Goal: Information Seeking & Learning: Learn about a topic

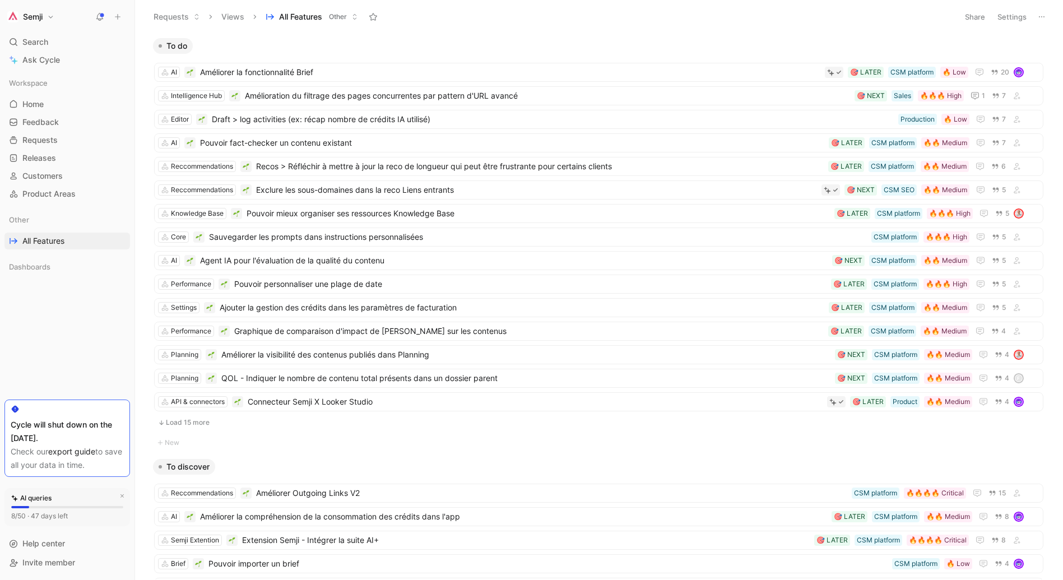
click at [73, 449] on link "export guide" at bounding box center [71, 452] width 47 height 10
click at [70, 156] on link "Releases G then L" at bounding box center [67, 158] width 126 height 17
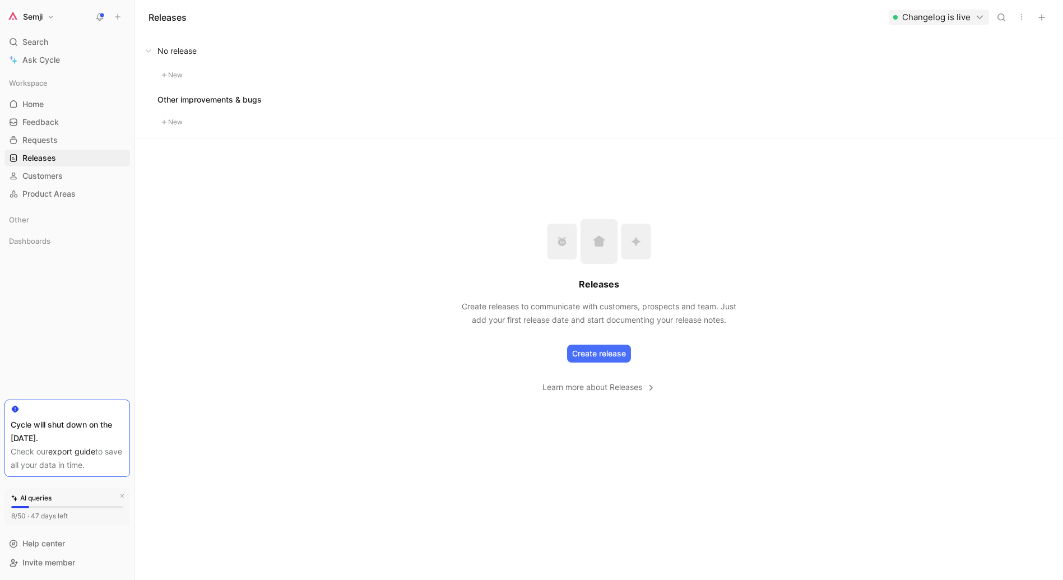
click at [973, 13] on button "Changelog is live" at bounding box center [939, 18] width 100 height 16
click at [907, 44] on div "Open changelog" at bounding box center [924, 40] width 120 height 13
click at [1024, 20] on icon "button" at bounding box center [1021, 16] width 9 height 9
click at [1017, 18] on icon "button" at bounding box center [1021, 16] width 9 height 9
click at [970, 60] on span "Export in CSV" at bounding box center [978, 58] width 50 height 10
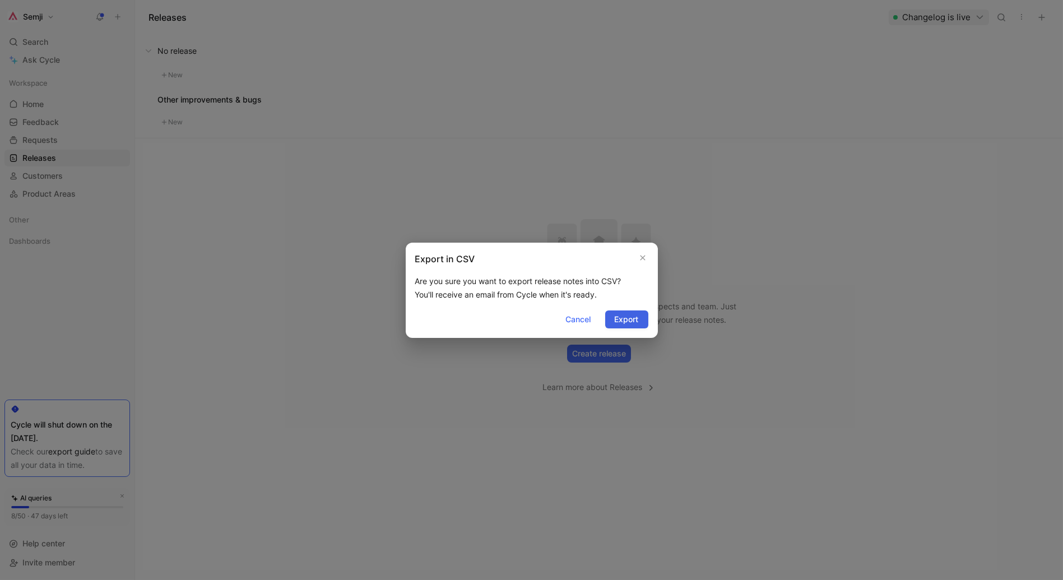
click at [637, 326] on button "Export" at bounding box center [626, 319] width 43 height 18
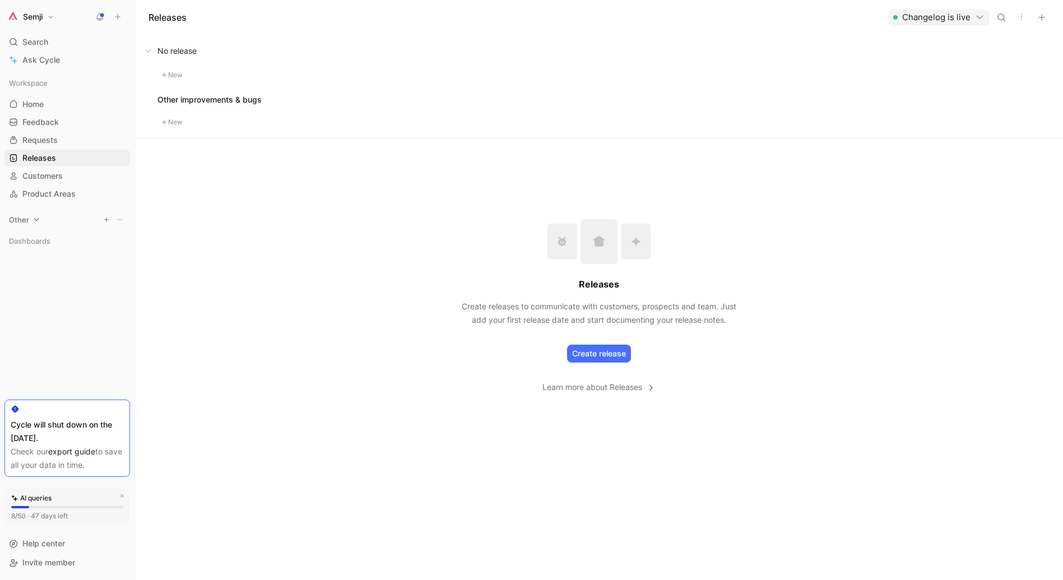
click at [36, 219] on icon at bounding box center [36, 220] width 8 height 8
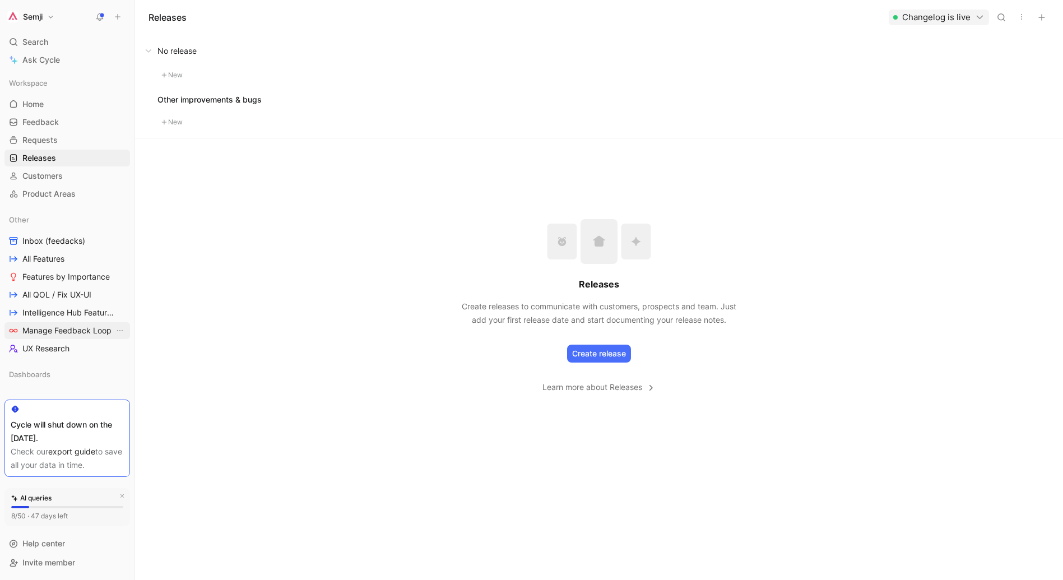
click at [62, 338] on link "Manage Feedback Loop" at bounding box center [67, 330] width 126 height 17
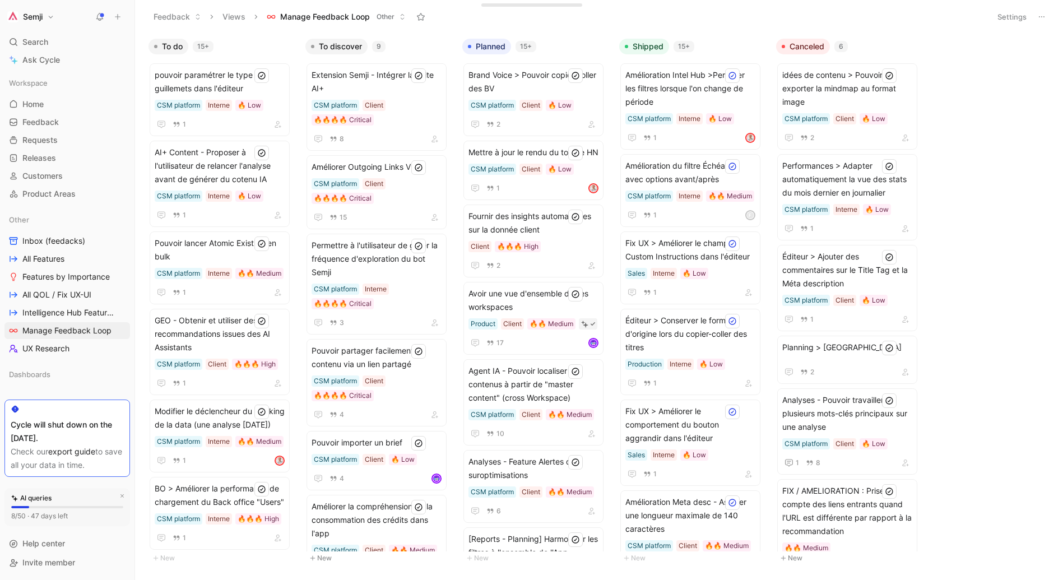
click at [1041, 22] on button at bounding box center [1042, 17] width 16 height 16
click at [1004, 55] on span "Export in CSV" at bounding box center [985, 57] width 50 height 10
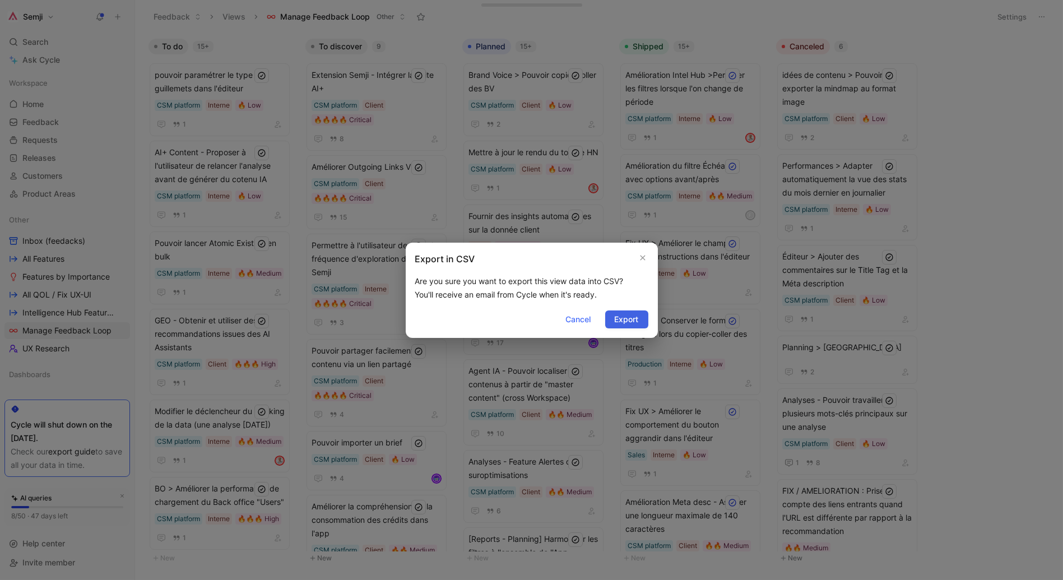
click at [620, 316] on span "Export" at bounding box center [627, 319] width 24 height 13
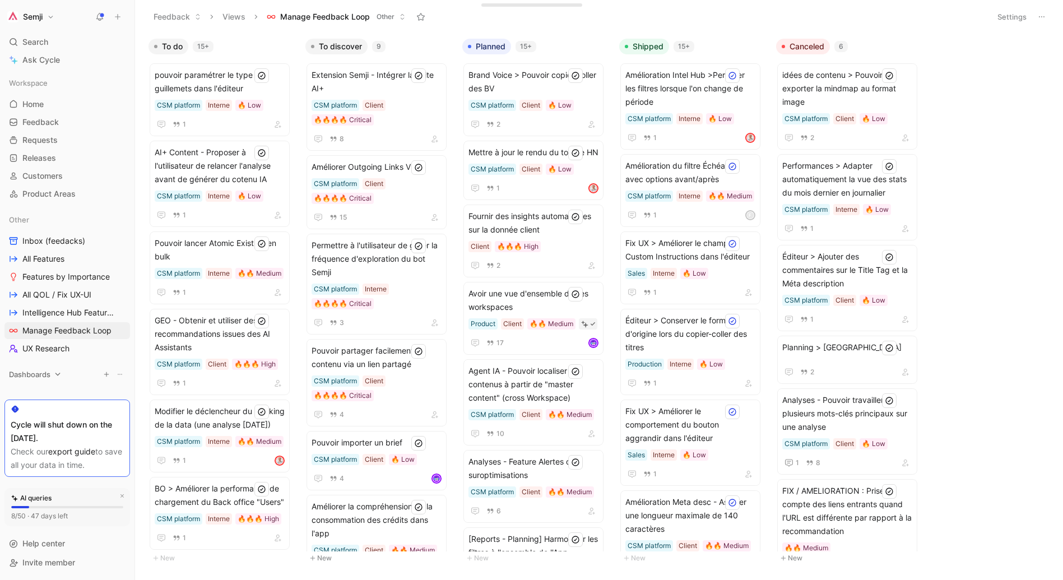
click at [43, 370] on span "Dashboards" at bounding box center [29, 374] width 41 height 11
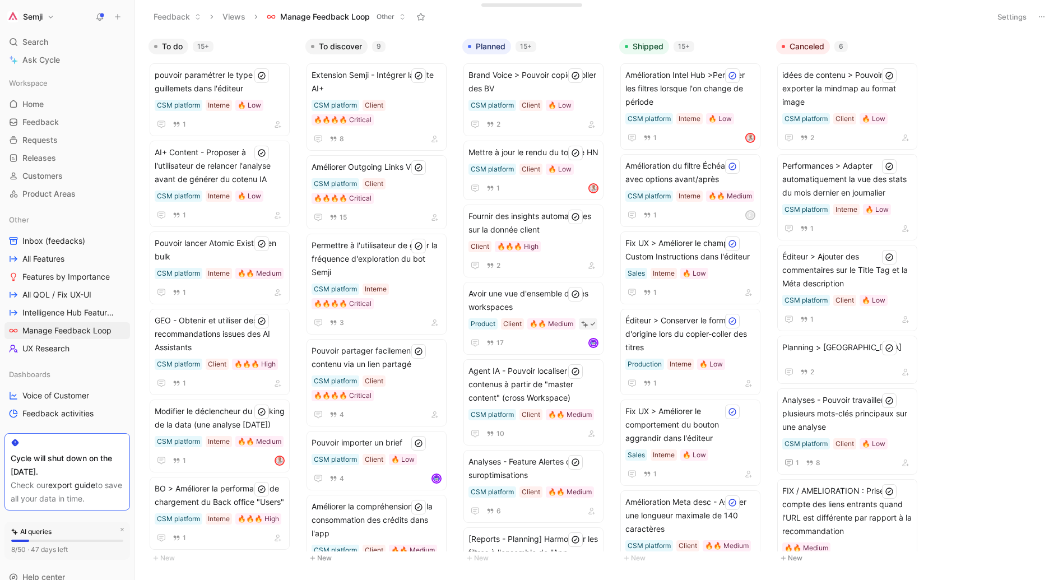
click at [47, 19] on button "Semji" at bounding box center [30, 17] width 53 height 16
click at [73, 70] on div "Account settings" at bounding box center [76, 72] width 138 height 18
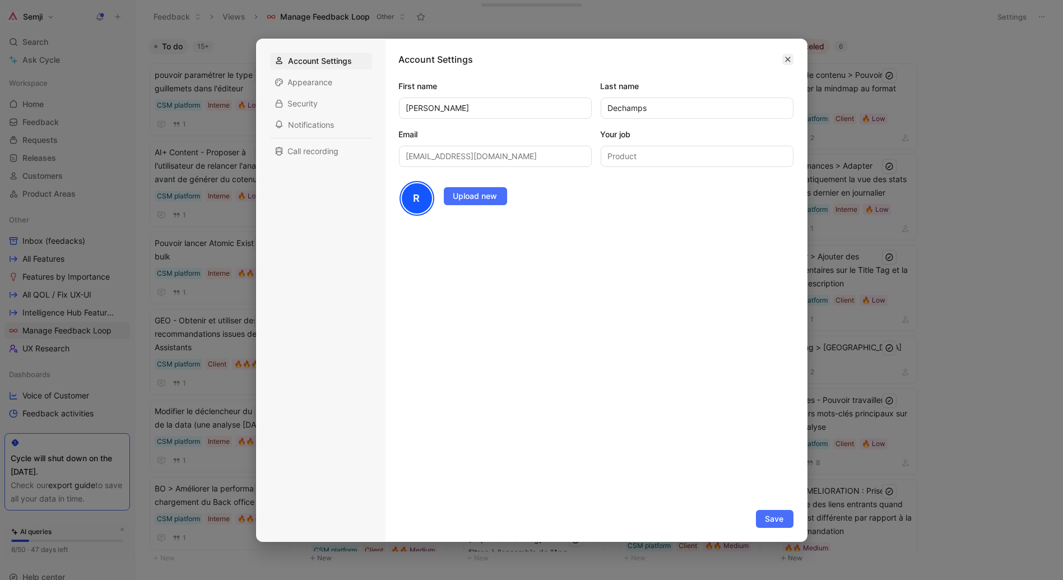
click at [792, 61] on button "button" at bounding box center [787, 59] width 11 height 11
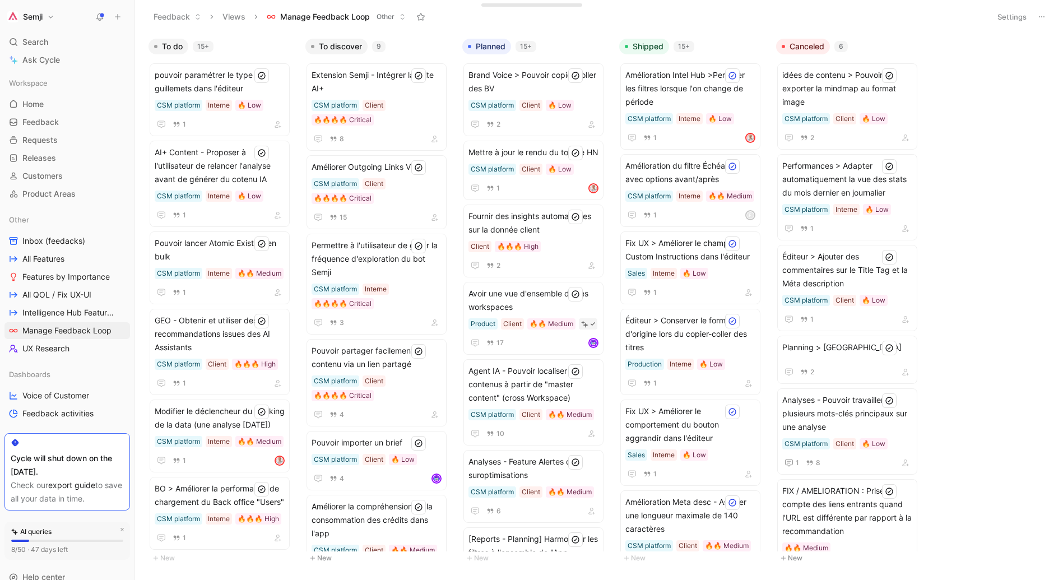
click at [52, 17] on button "Semji" at bounding box center [30, 17] width 53 height 16
click at [105, 154] on div "Export assets" at bounding box center [76, 151] width 138 height 18
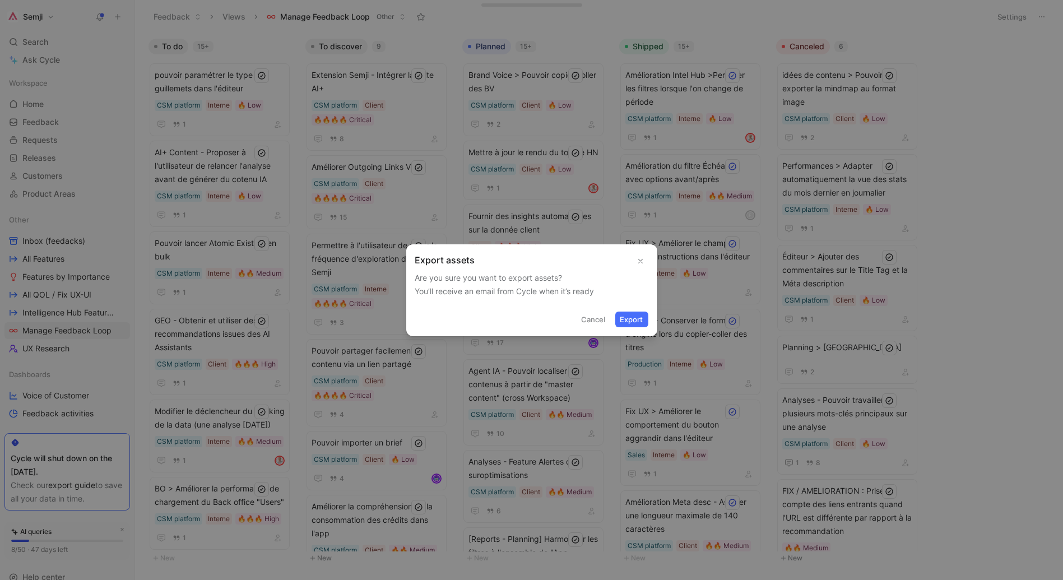
click at [621, 320] on button "Export" at bounding box center [631, 320] width 33 height 16
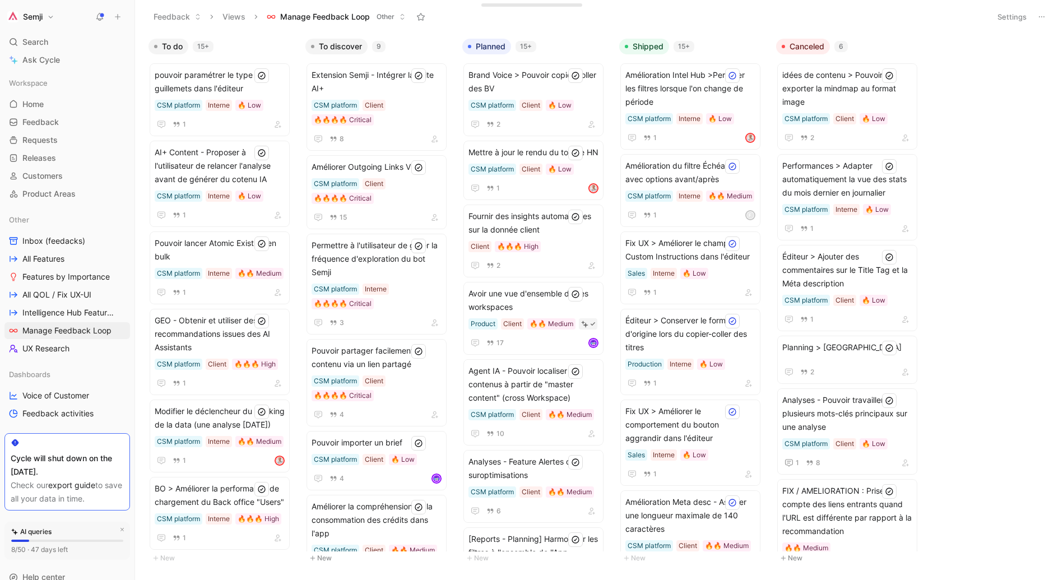
scroll to position [32, 0]
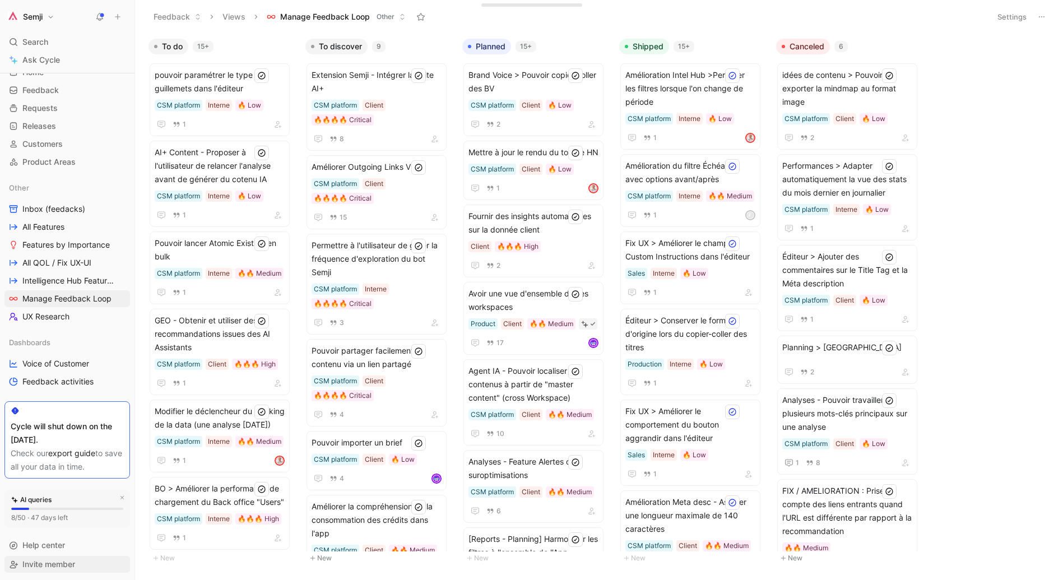
click at [32, 568] on span "Invite member" at bounding box center [48, 563] width 53 height 13
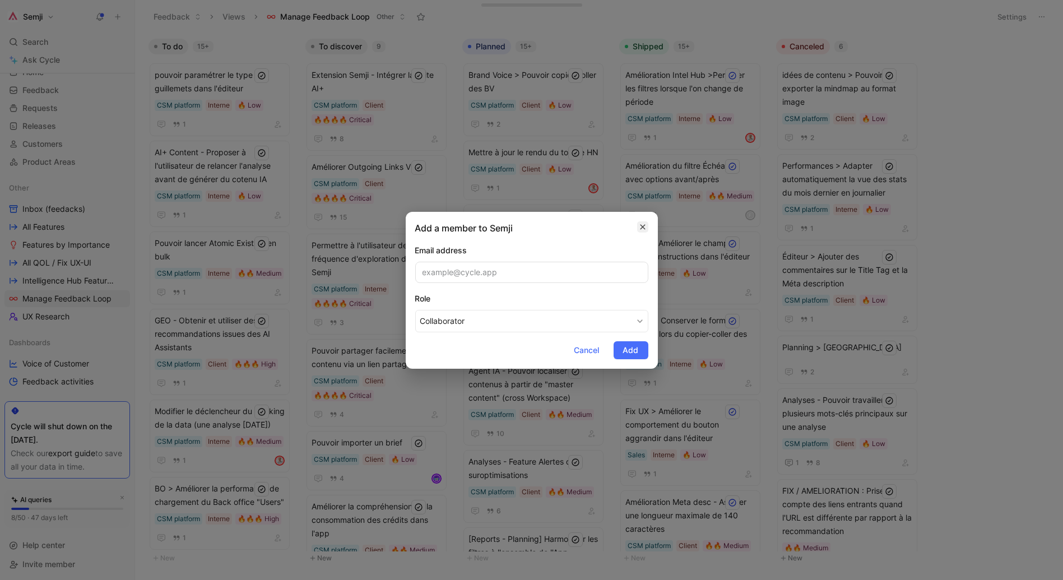
click at [640, 231] on icon "button" at bounding box center [642, 226] width 7 height 9
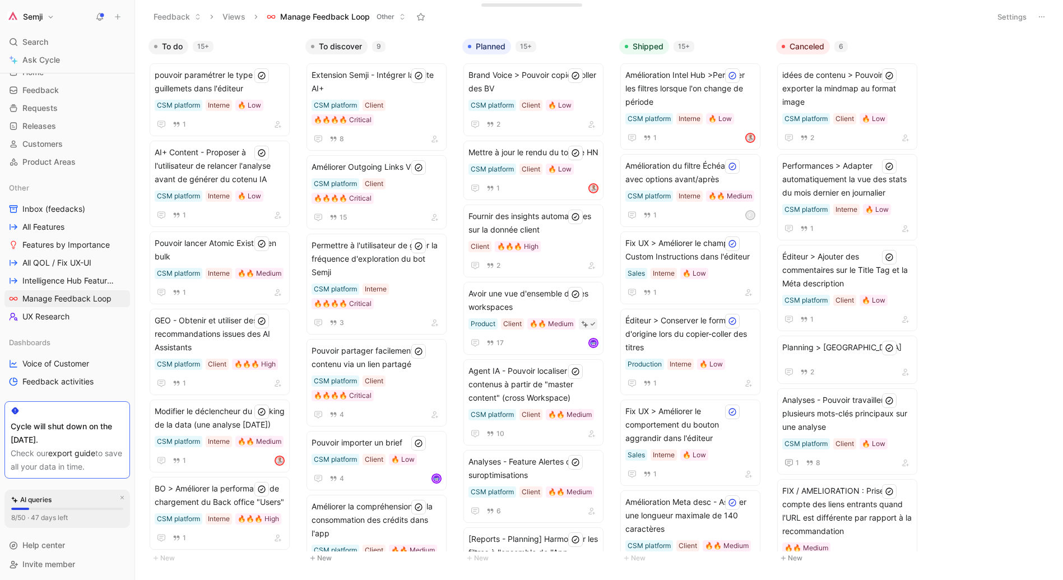
scroll to position [0, 0]
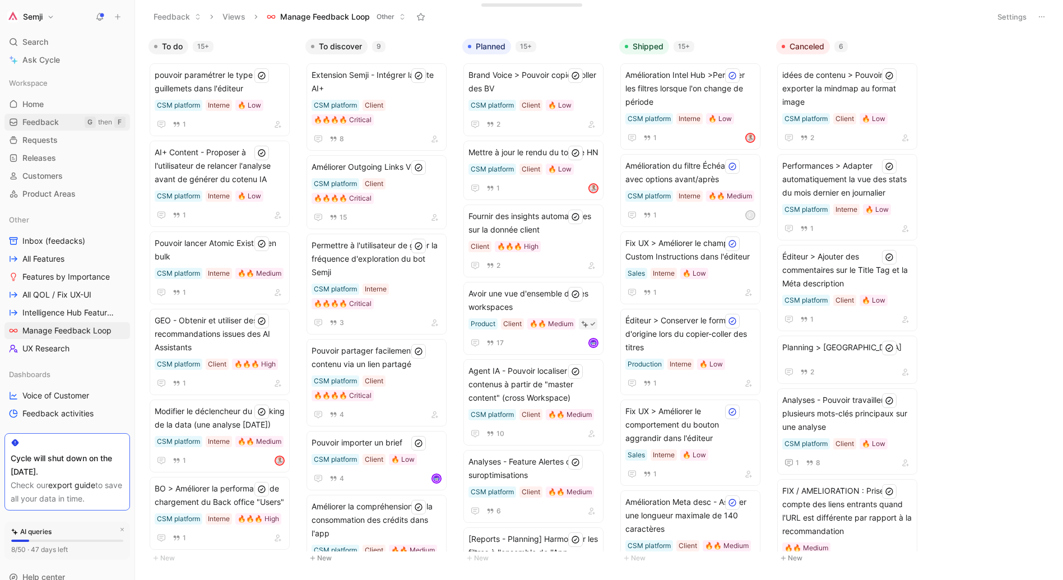
click at [42, 123] on span "Feedback" at bounding box center [40, 122] width 36 height 11
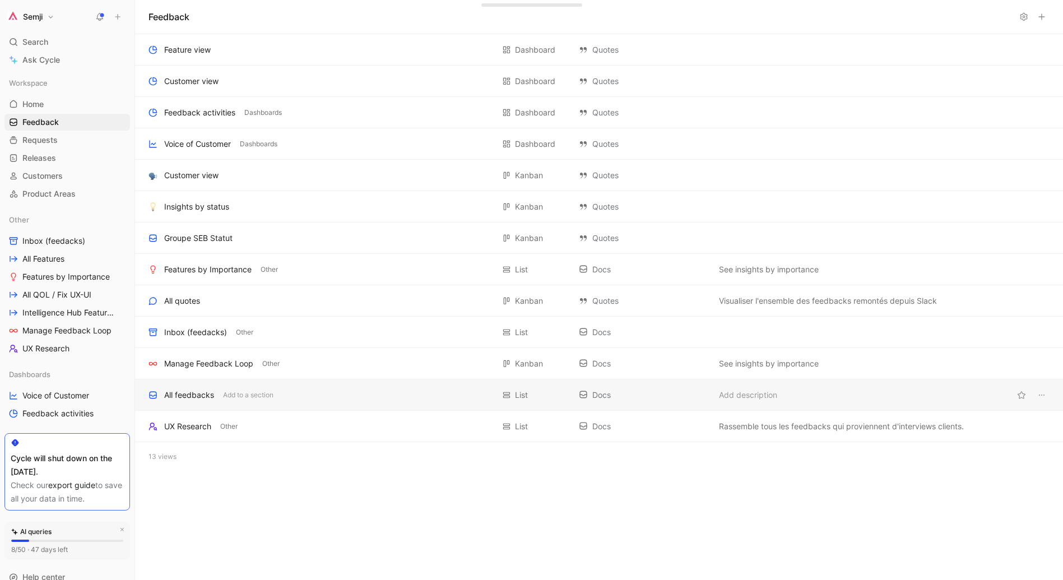
click at [202, 399] on div "All feedbacks" at bounding box center [189, 394] width 50 height 13
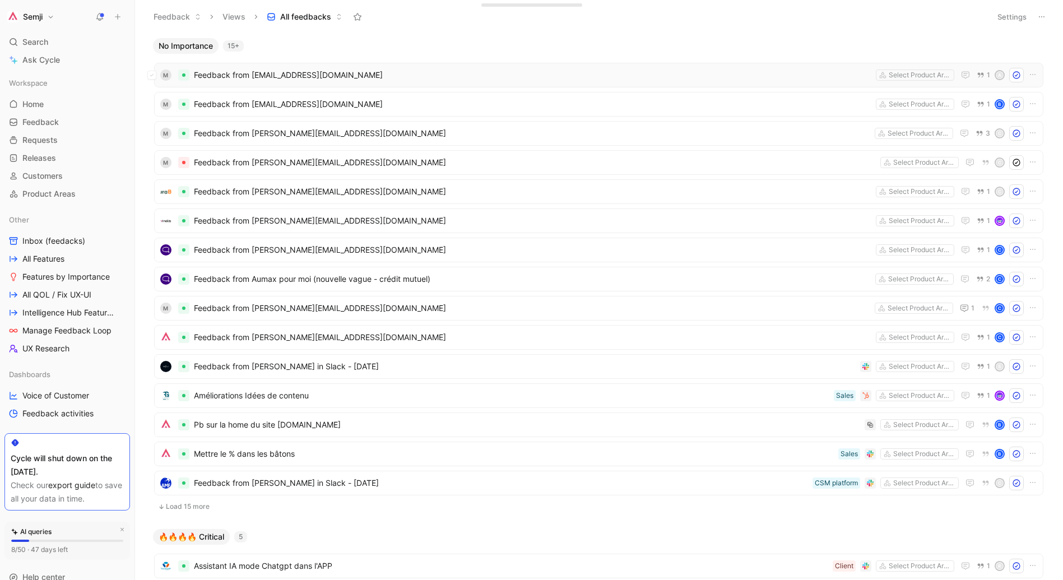
click at [259, 69] on span "Feedback from [EMAIL_ADDRESS][DOMAIN_NAME]" at bounding box center [532, 74] width 677 height 13
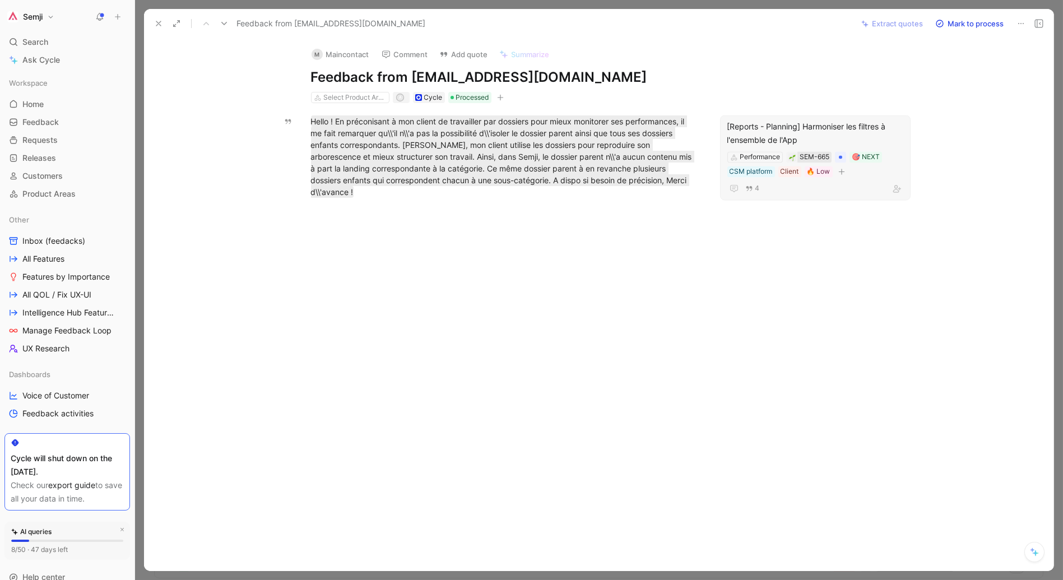
click at [808, 160] on div "SEM-665" at bounding box center [815, 157] width 30 height 11
click at [419, 306] on div at bounding box center [505, 297] width 674 height 174
click at [574, 81] on h1 "Feedback from [EMAIL_ADDRESS][DOMAIN_NAME]" at bounding box center [505, 77] width 388 height 18
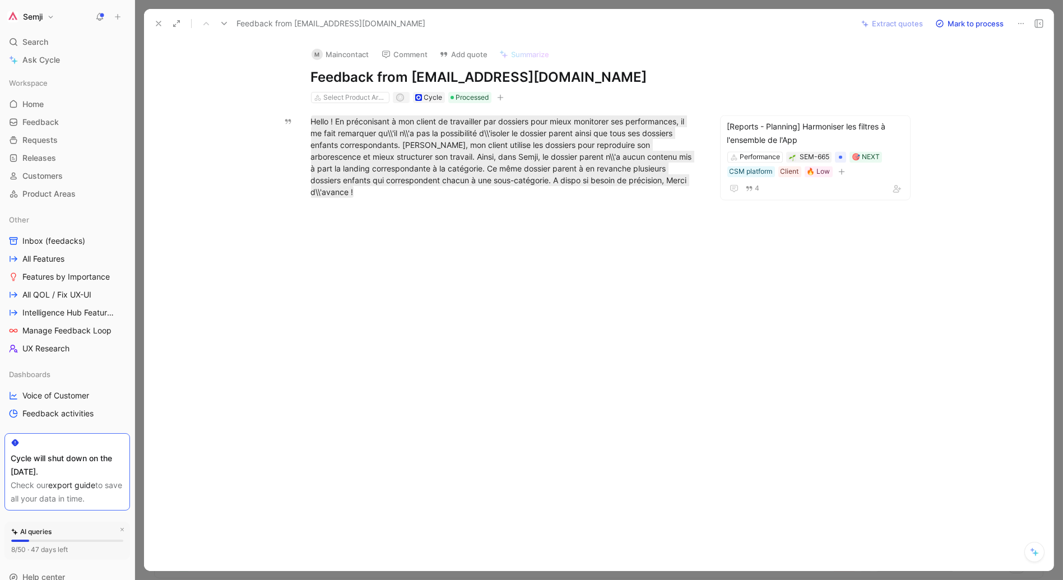
copy h1 "Feedback from [EMAIL_ADDRESS][DOMAIN_NAME]"
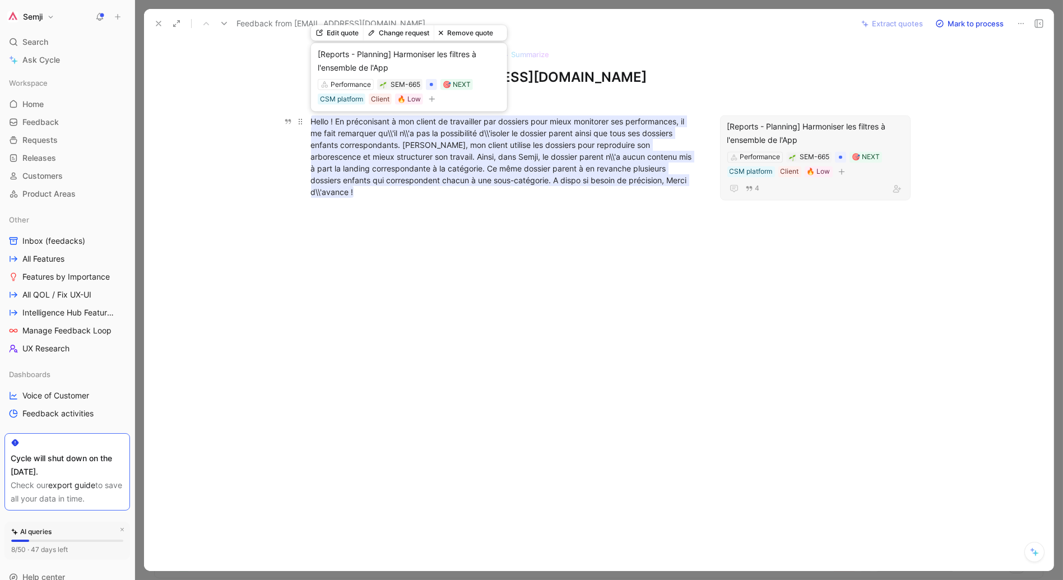
click at [441, 145] on mark "Hello ! En préconisant à mon client de travailler par dossiers pour mieux monit…" at bounding box center [502, 156] width 383 height 82
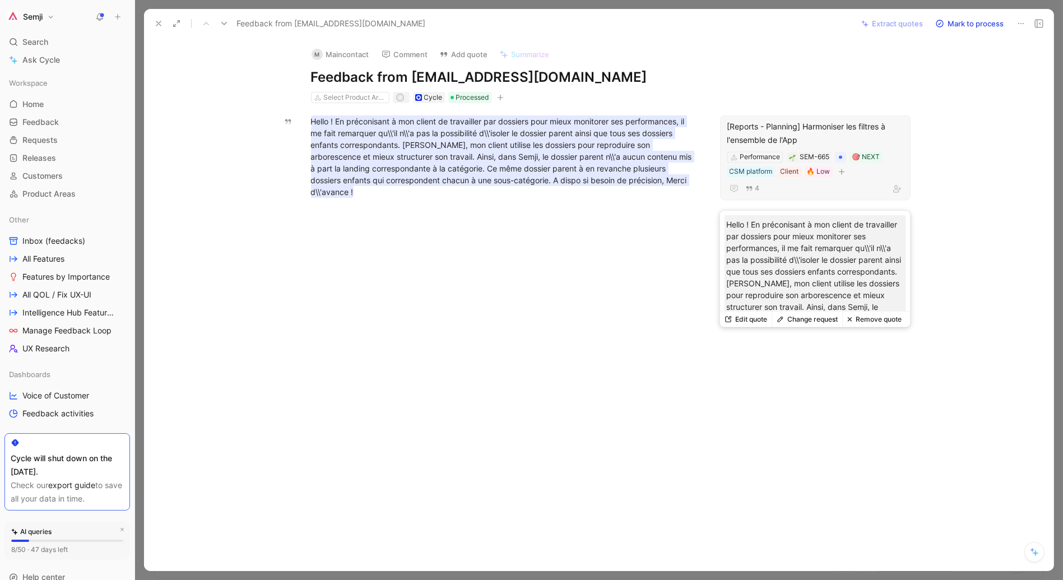
click at [801, 127] on div "[Reports - Planning] Harmoniser les filtres à l'ensemble de l'App" at bounding box center [815, 133] width 176 height 27
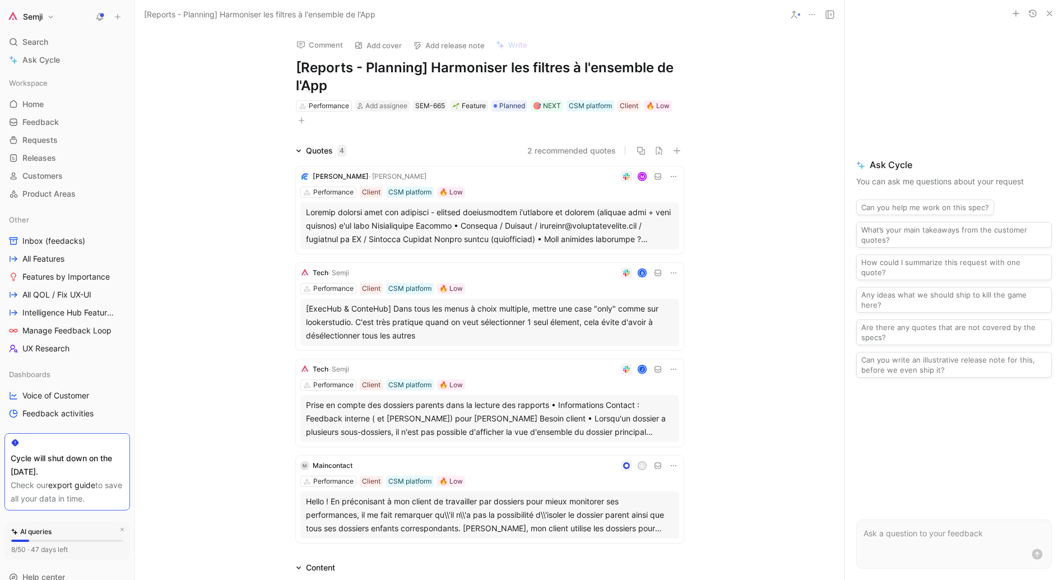
click at [796, 170] on div "Quotes 4 2 recommended quotes [PERSON_NAME] M Performance Client CSM platform 🔥…" at bounding box center [489, 345] width 709 height 403
